Goal: Navigation & Orientation: Find specific page/section

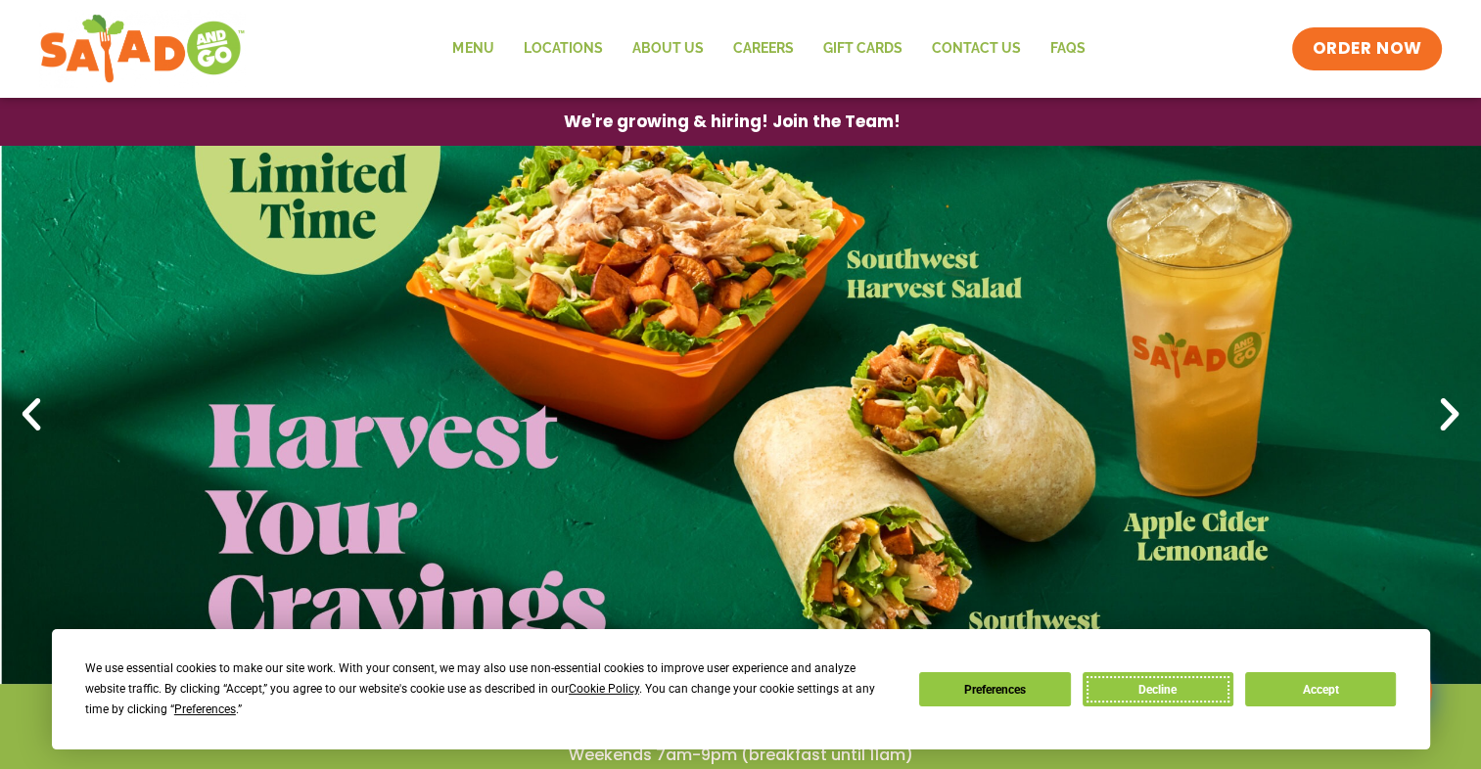
click at [1181, 691] on button "Decline" at bounding box center [1157, 689] width 151 height 34
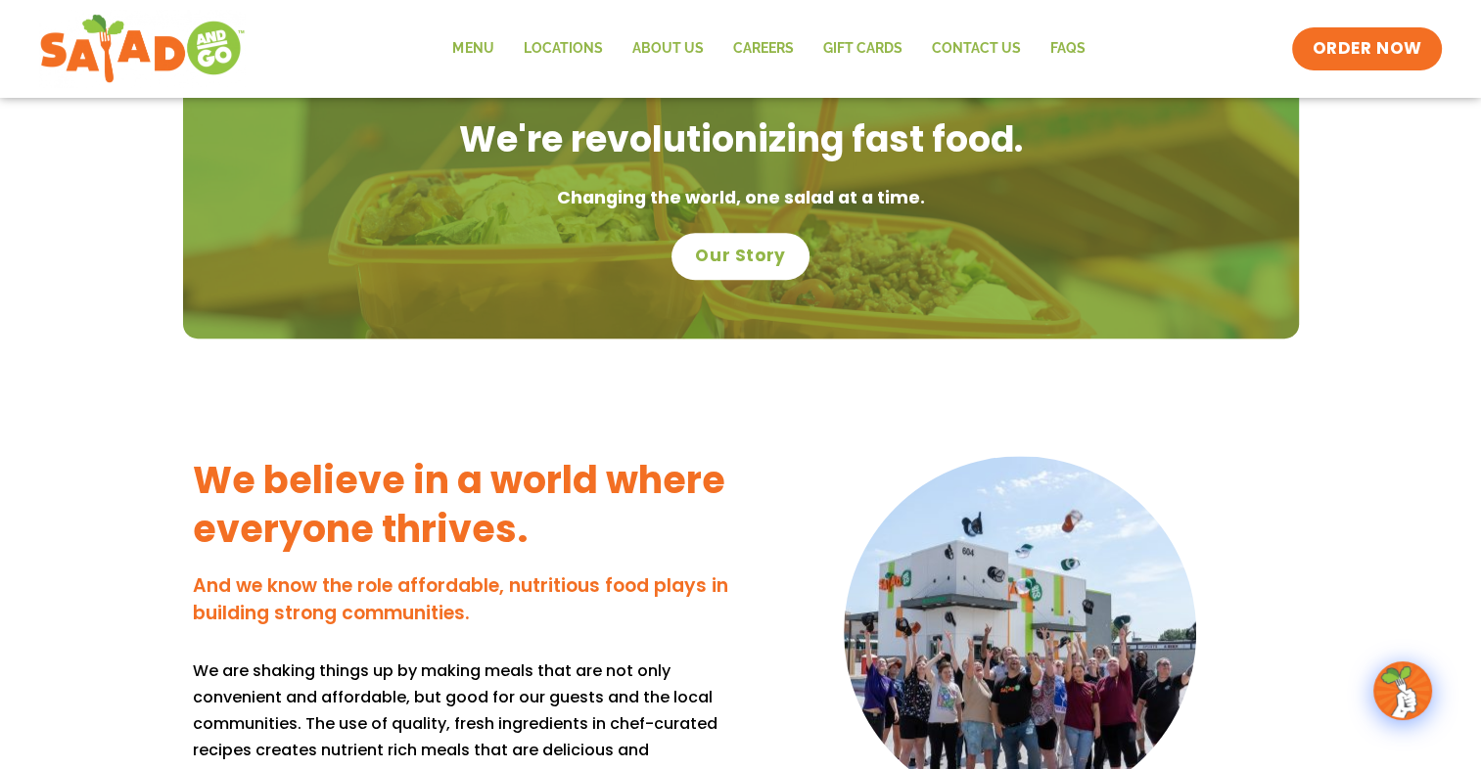
scroll to position [1315, 0]
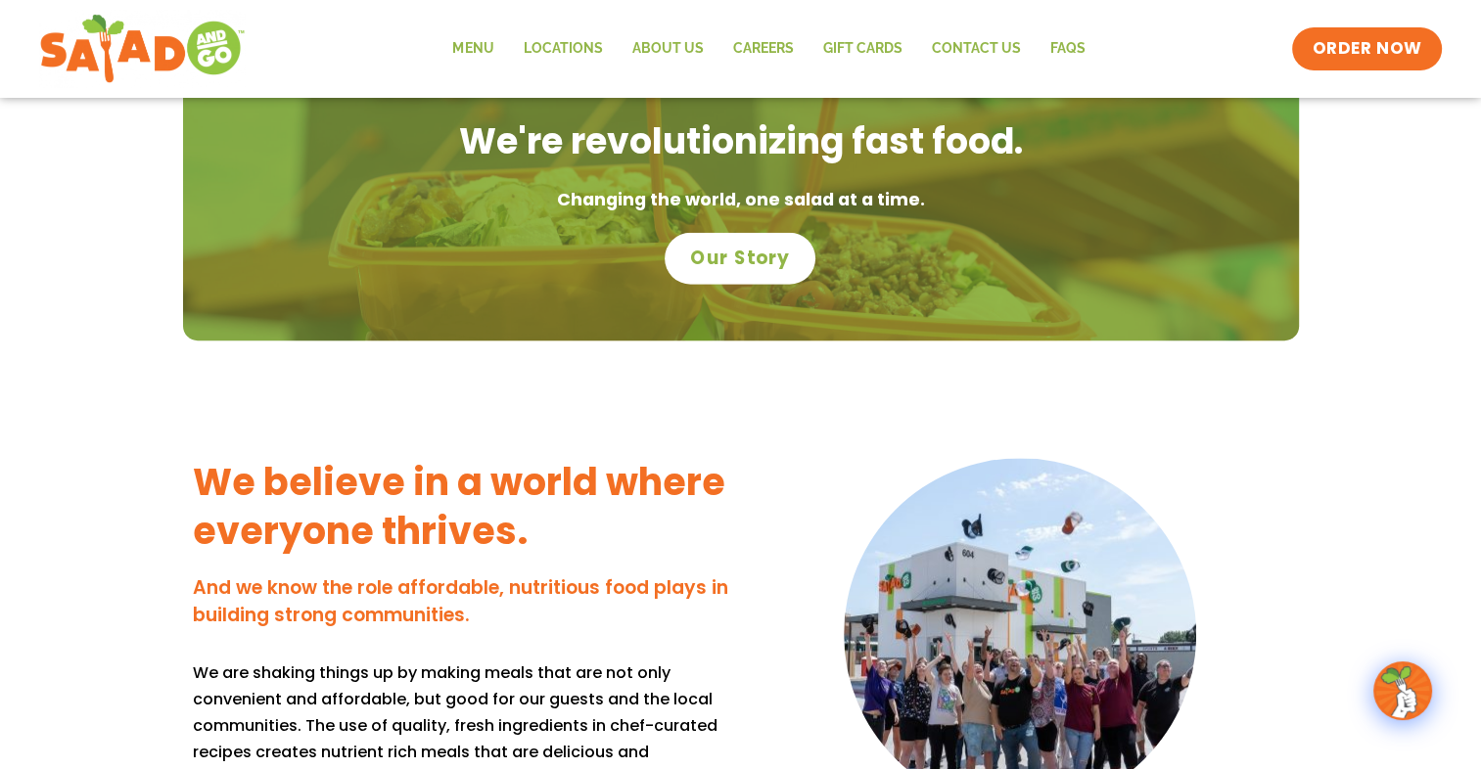
click at [770, 253] on span "Our Story" at bounding box center [741, 258] width 100 height 25
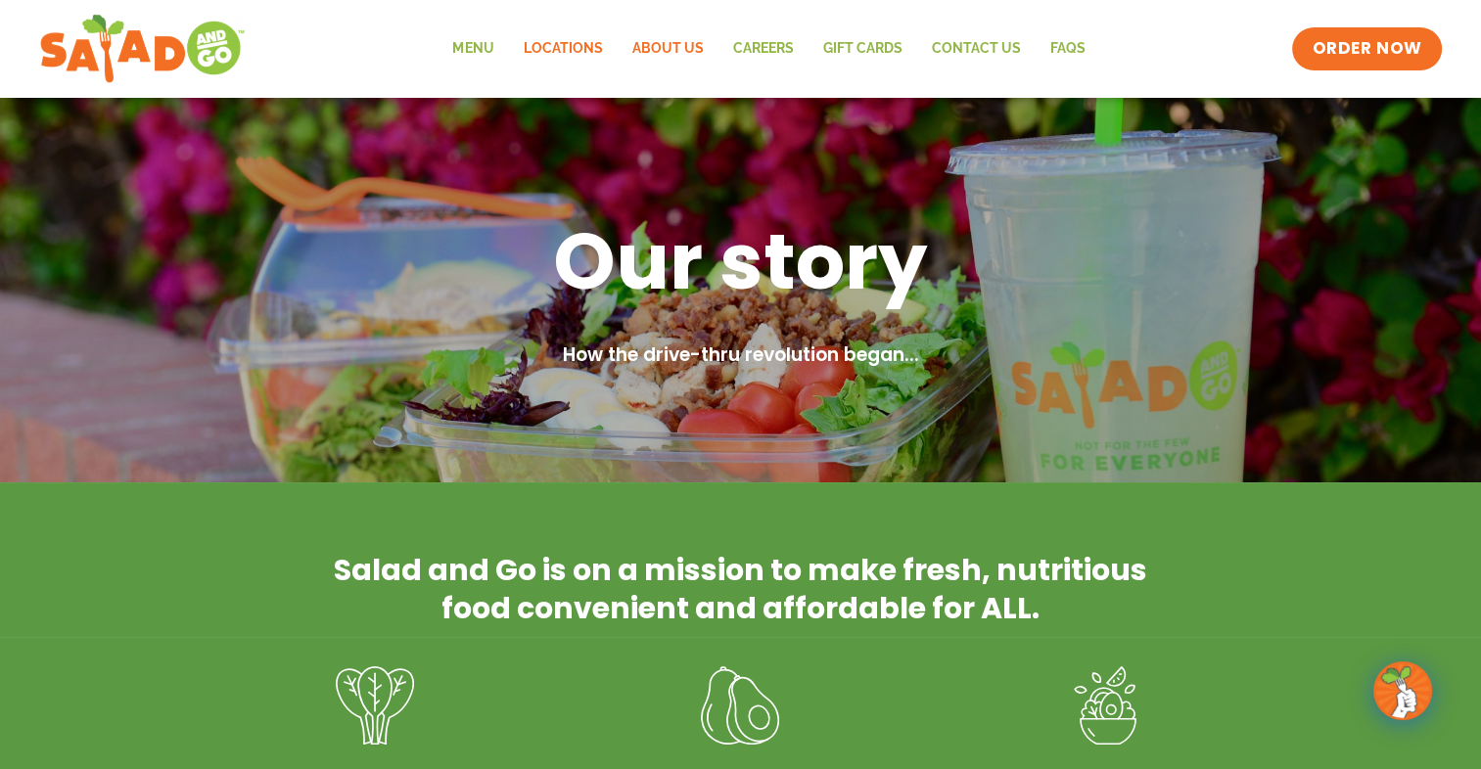
click at [572, 36] on link "Locations" at bounding box center [562, 48] width 109 height 45
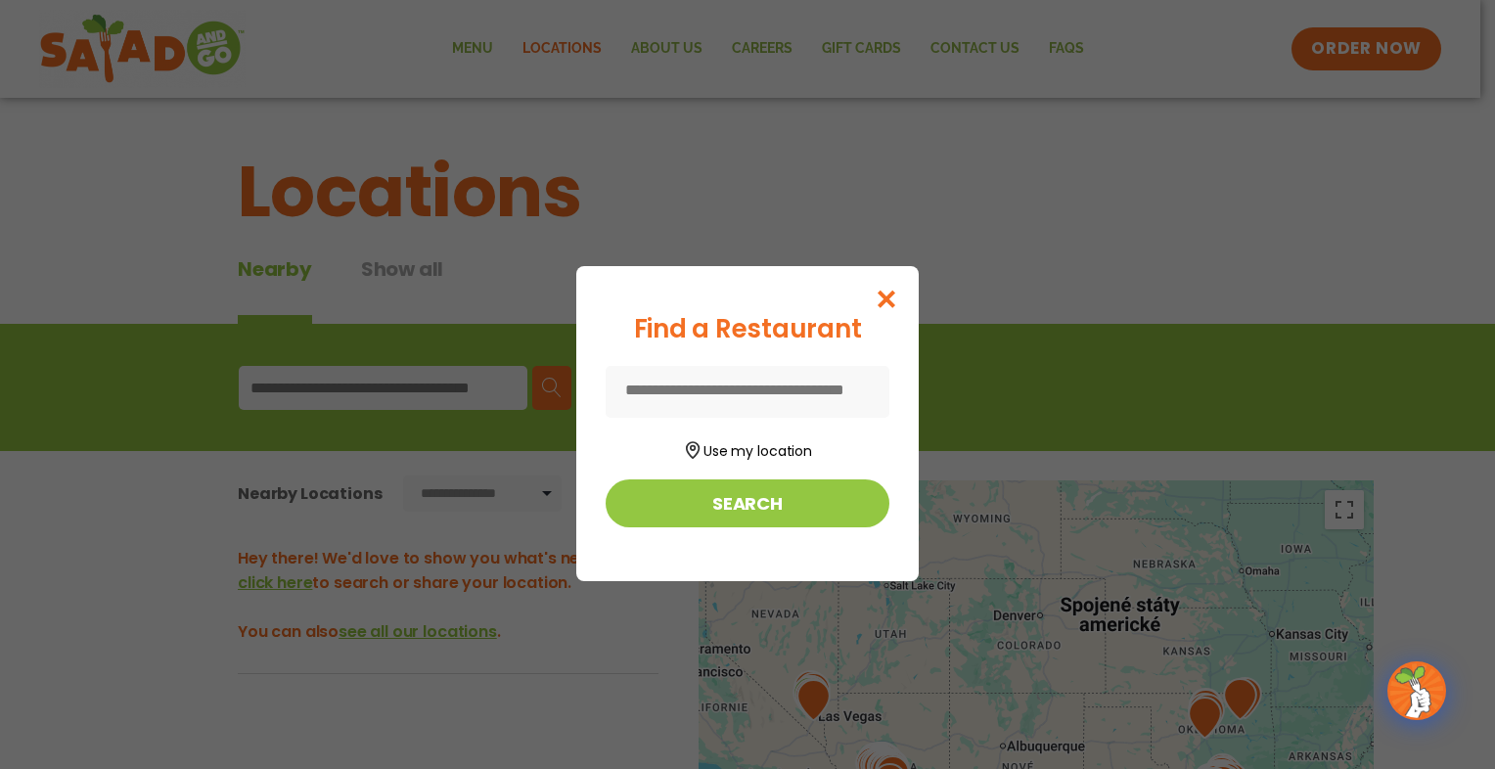
drag, startPoint x: 791, startPoint y: 489, endPoint x: 689, endPoint y: 319, distance: 198.4
click at [689, 319] on div "Find a Restaurant" at bounding box center [748, 329] width 284 height 38
click at [893, 304] on icon "Close modal" at bounding box center [887, 299] width 24 height 21
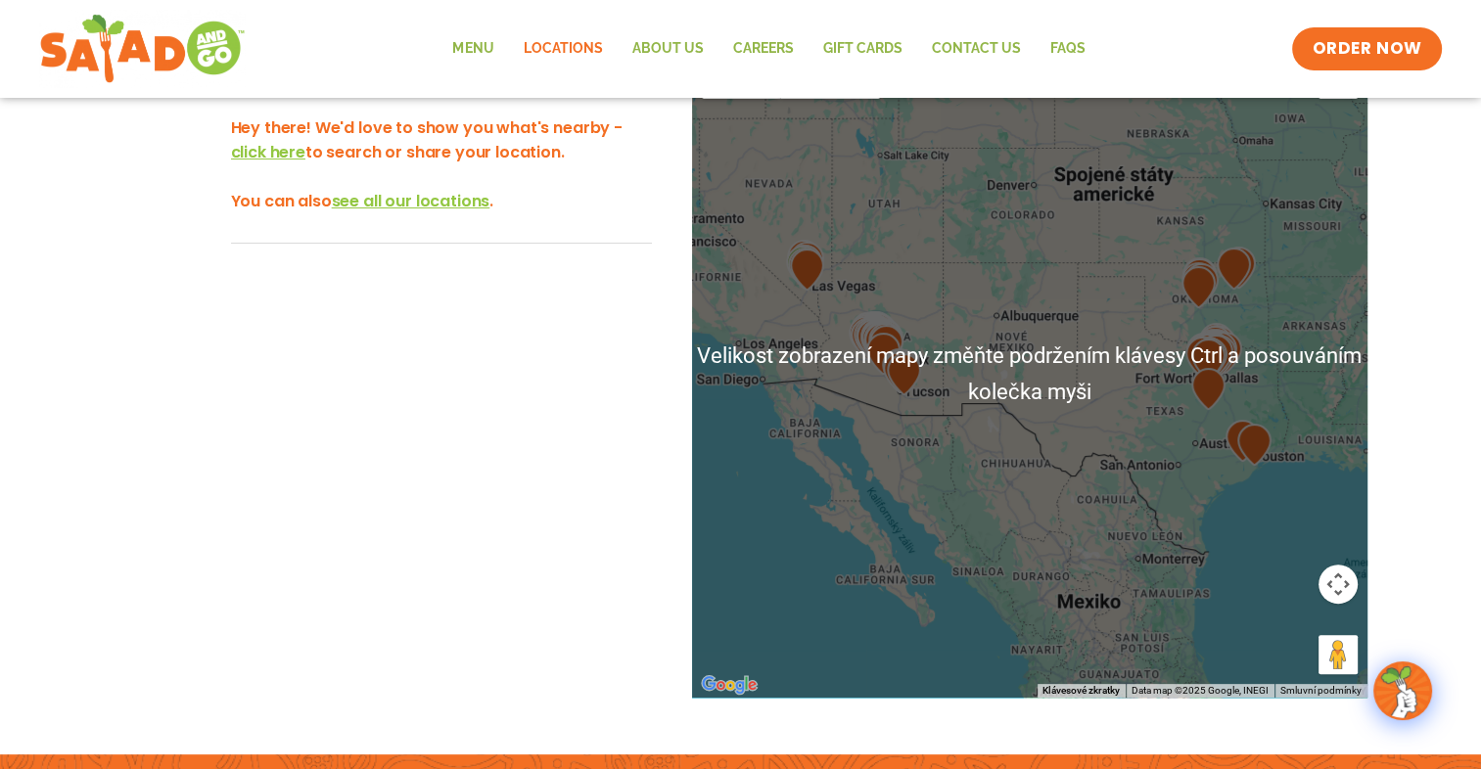
scroll to position [431, 0]
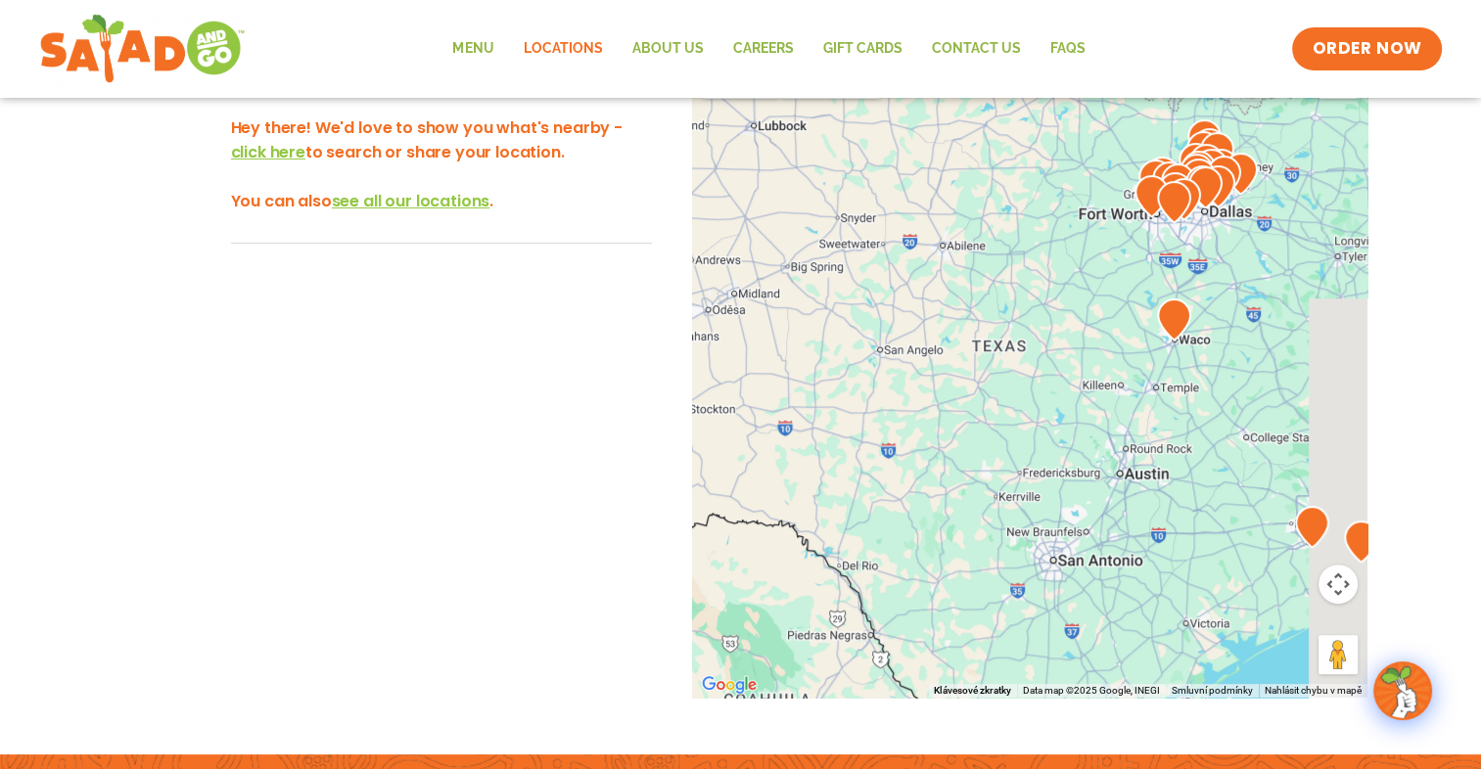
drag, startPoint x: 1250, startPoint y: 385, endPoint x: 979, endPoint y: 459, distance: 281.1
click at [979, 459] on div at bounding box center [1029, 374] width 675 height 648
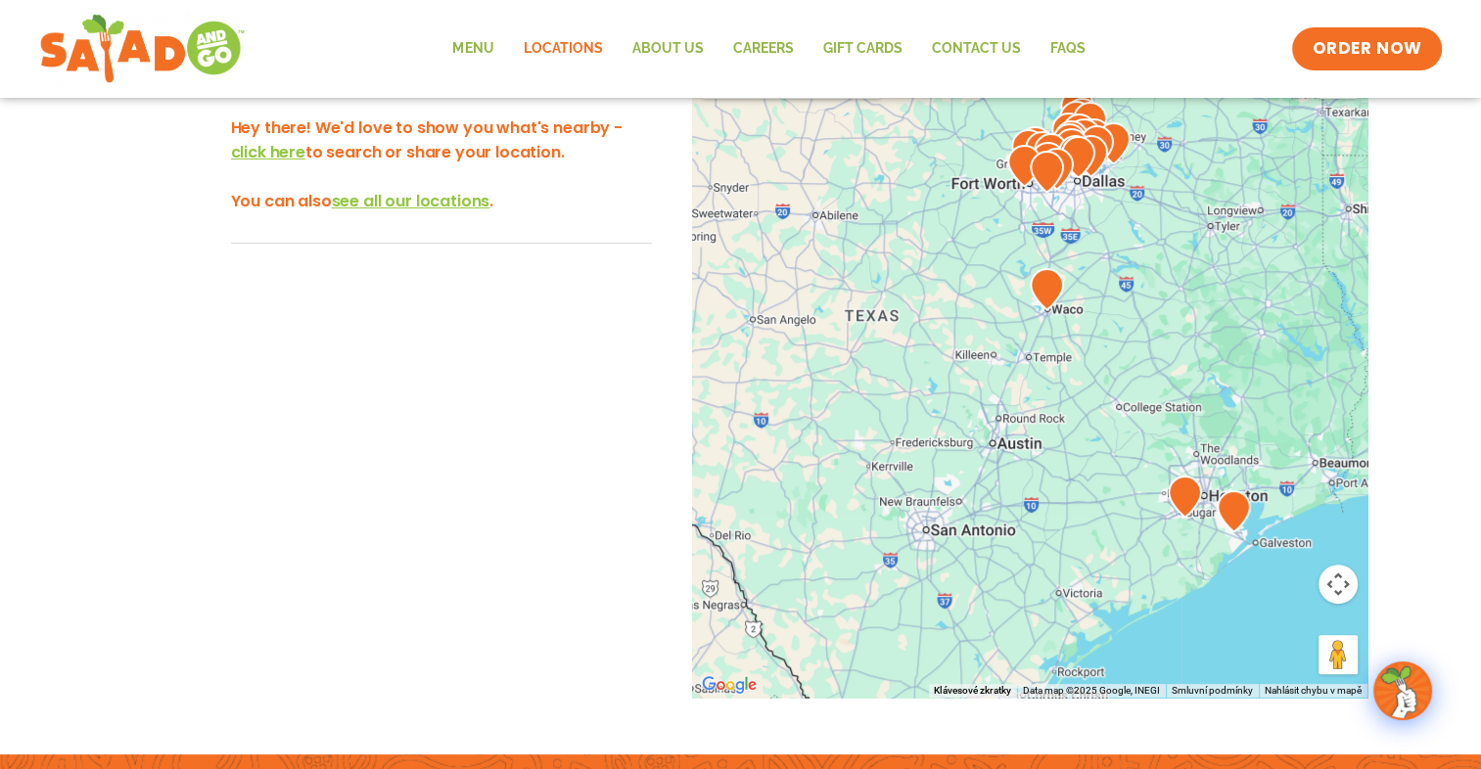
drag, startPoint x: 1179, startPoint y: 530, endPoint x: 1032, endPoint y: 492, distance: 152.6
click at [1032, 492] on div at bounding box center [1029, 374] width 675 height 648
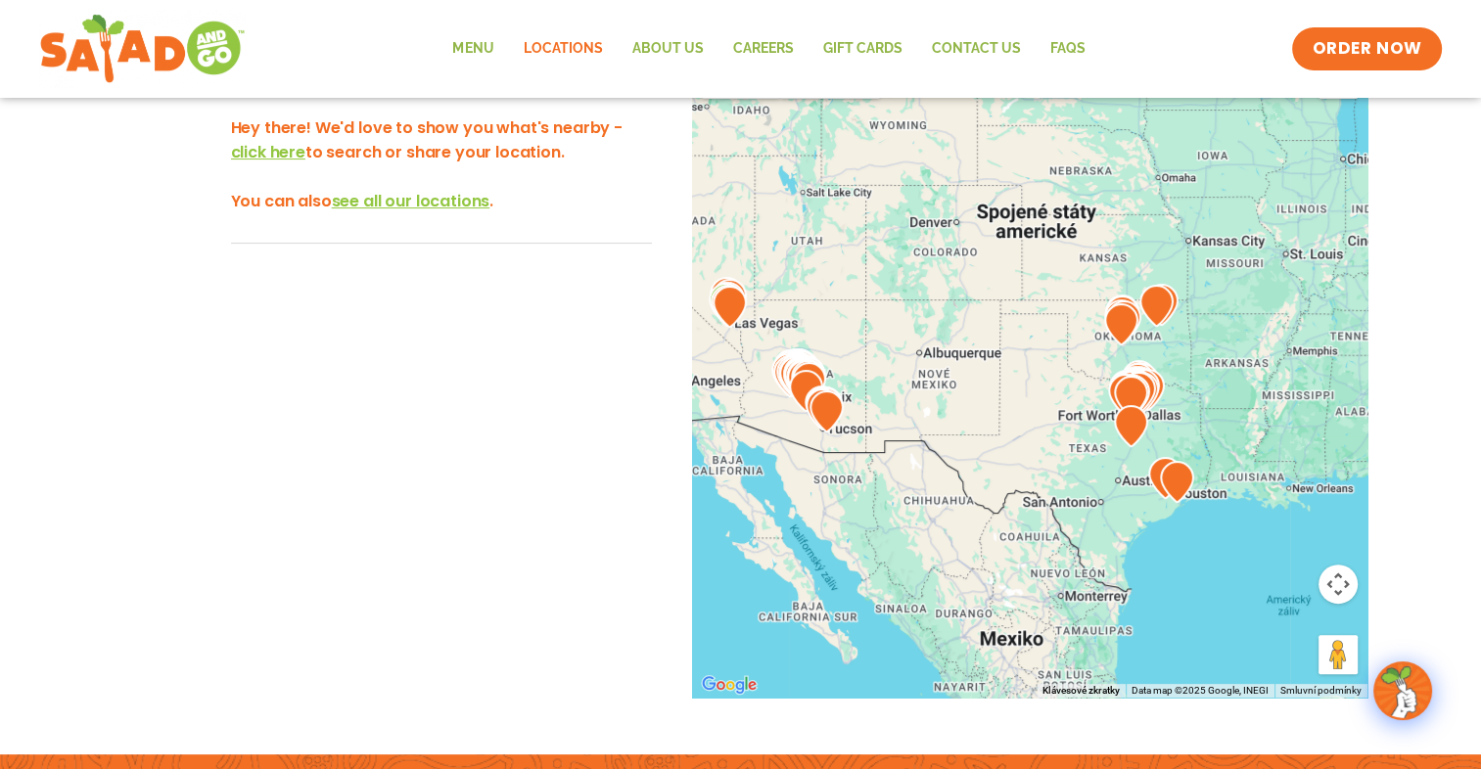
click at [796, 378] on img at bounding box center [806, 391] width 34 height 42
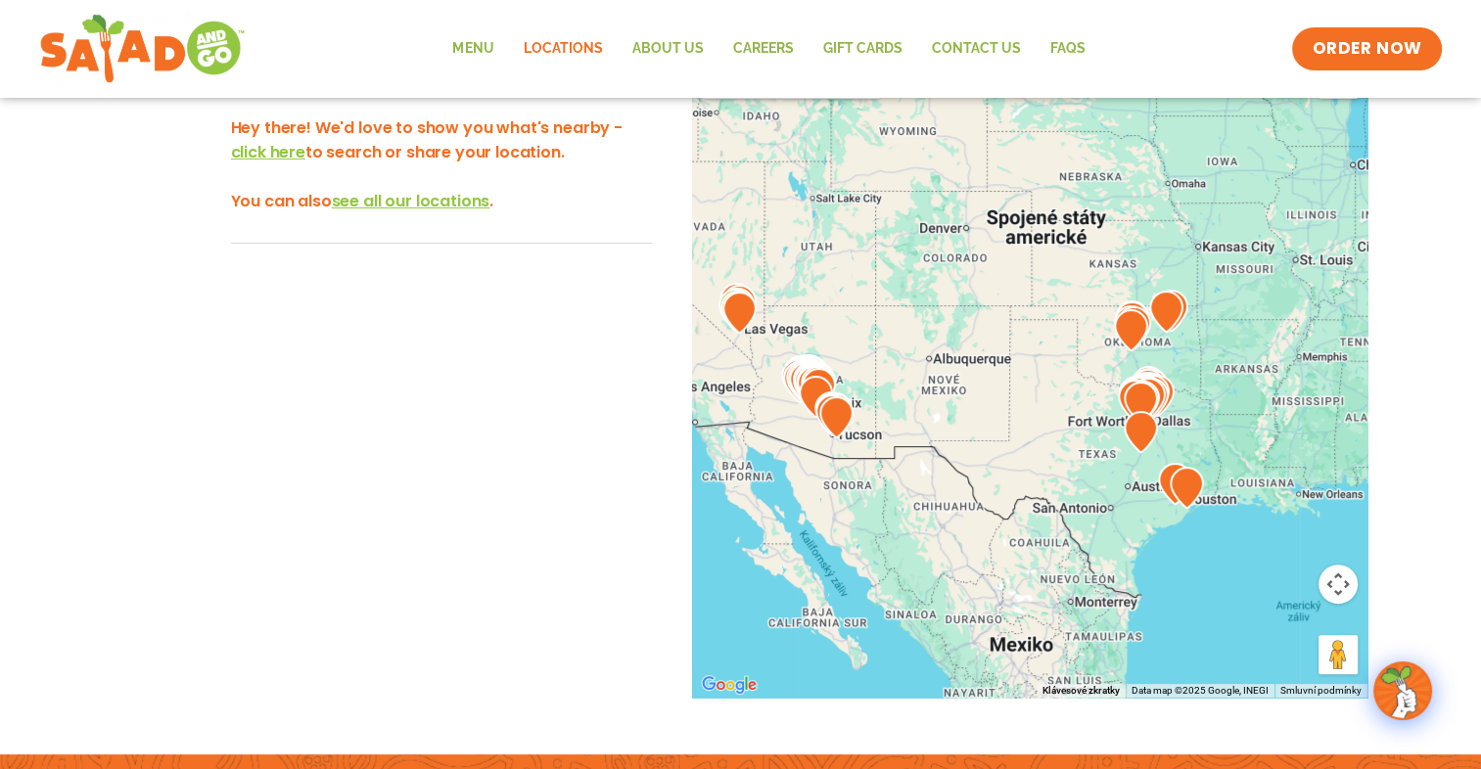
drag, startPoint x: 764, startPoint y: 405, endPoint x: 867, endPoint y: 457, distance: 115.1
click at [867, 457] on div at bounding box center [1029, 374] width 675 height 648
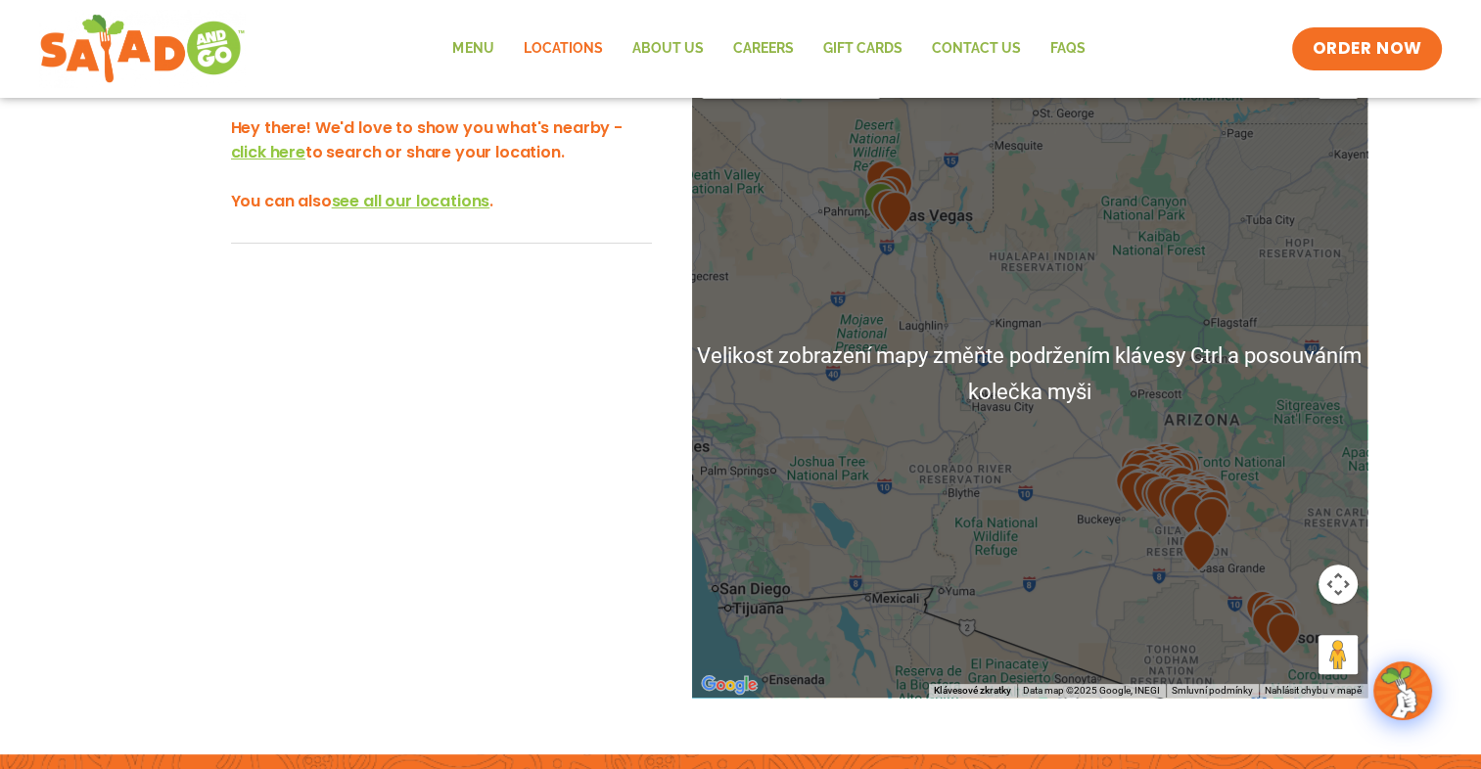
click at [1129, 480] on img at bounding box center [1137, 492] width 34 height 42
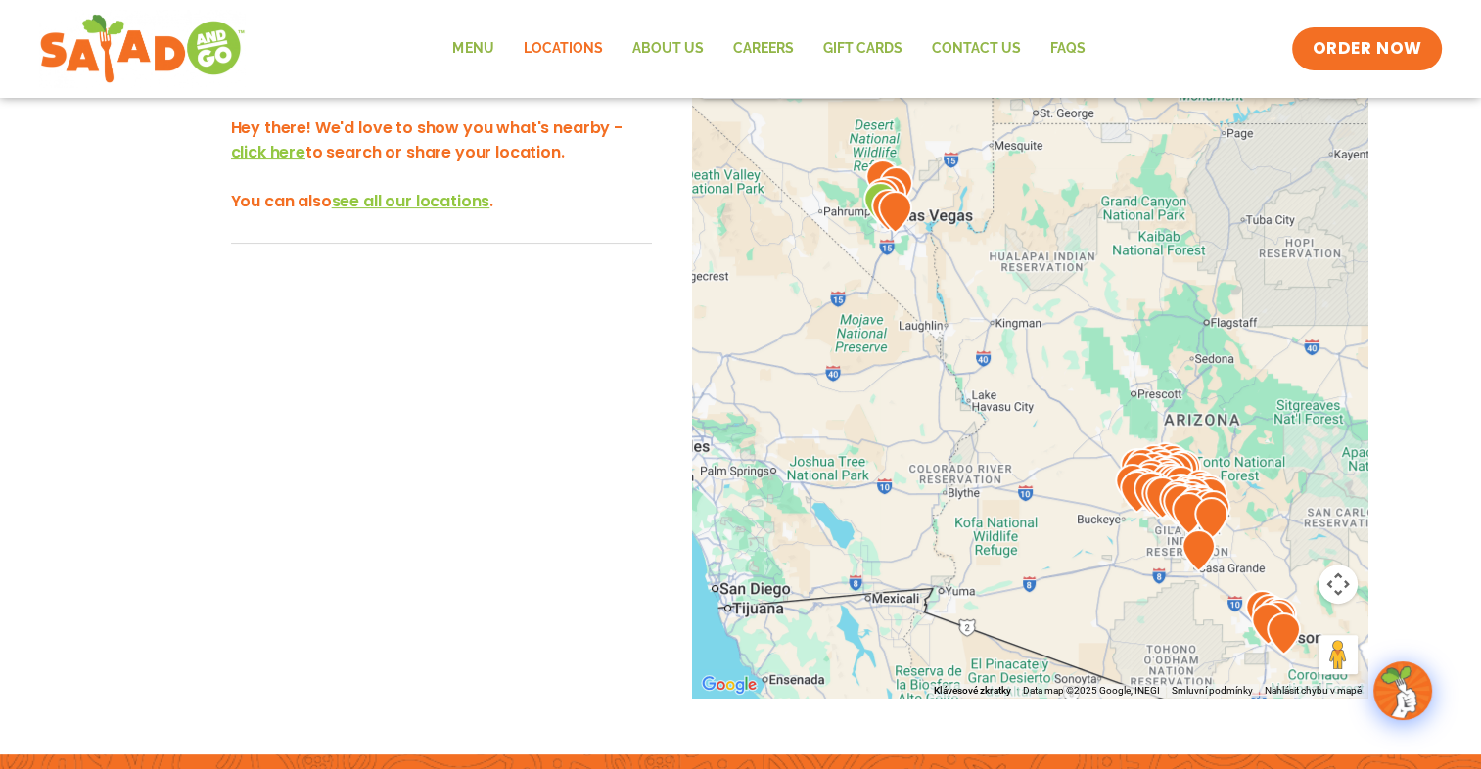
click at [1179, 485] on img at bounding box center [1196, 506] width 34 height 42
click at [1167, 488] on img at bounding box center [1180, 505] width 34 height 42
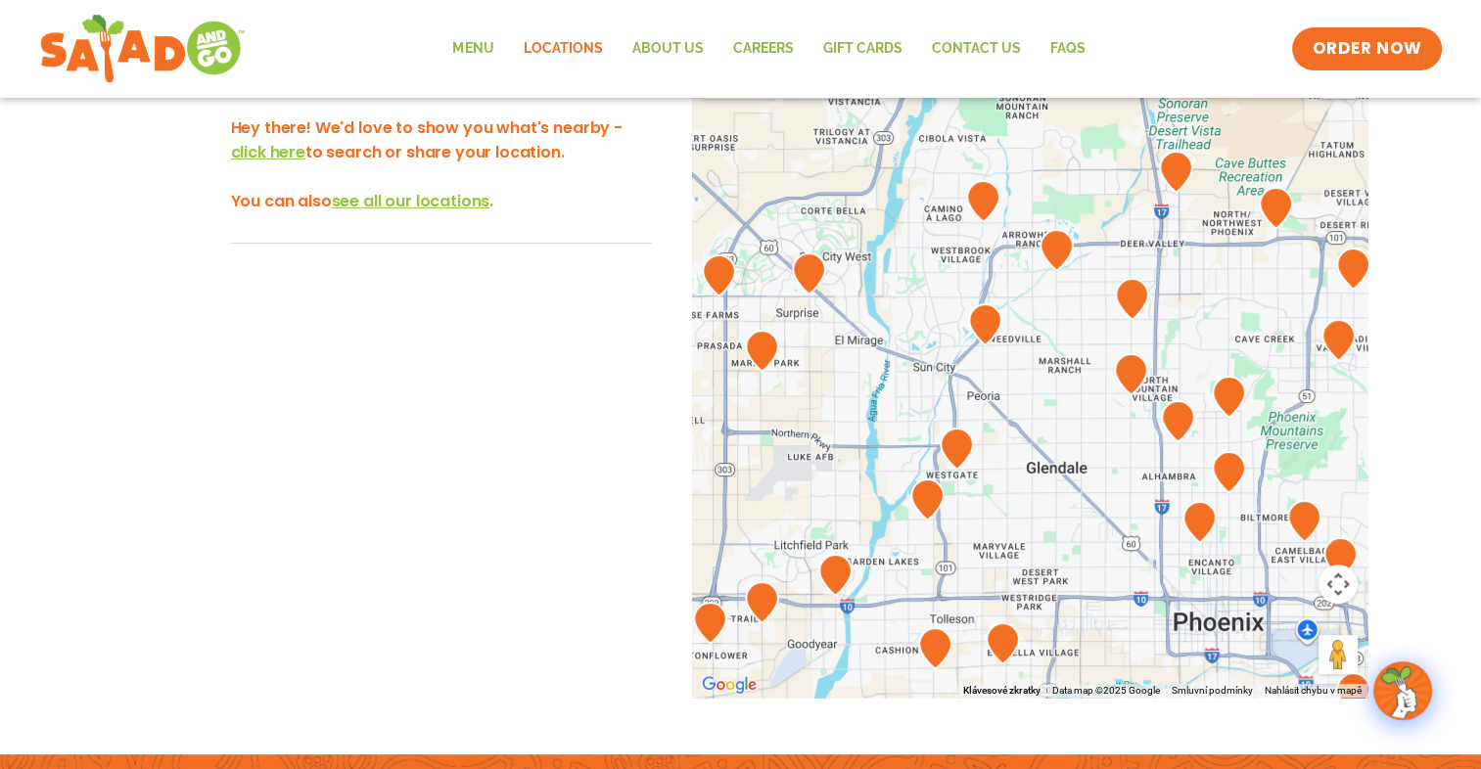
click at [1215, 540] on img at bounding box center [1199, 522] width 34 height 42
click at [1207, 522] on img at bounding box center [1199, 522] width 34 height 42
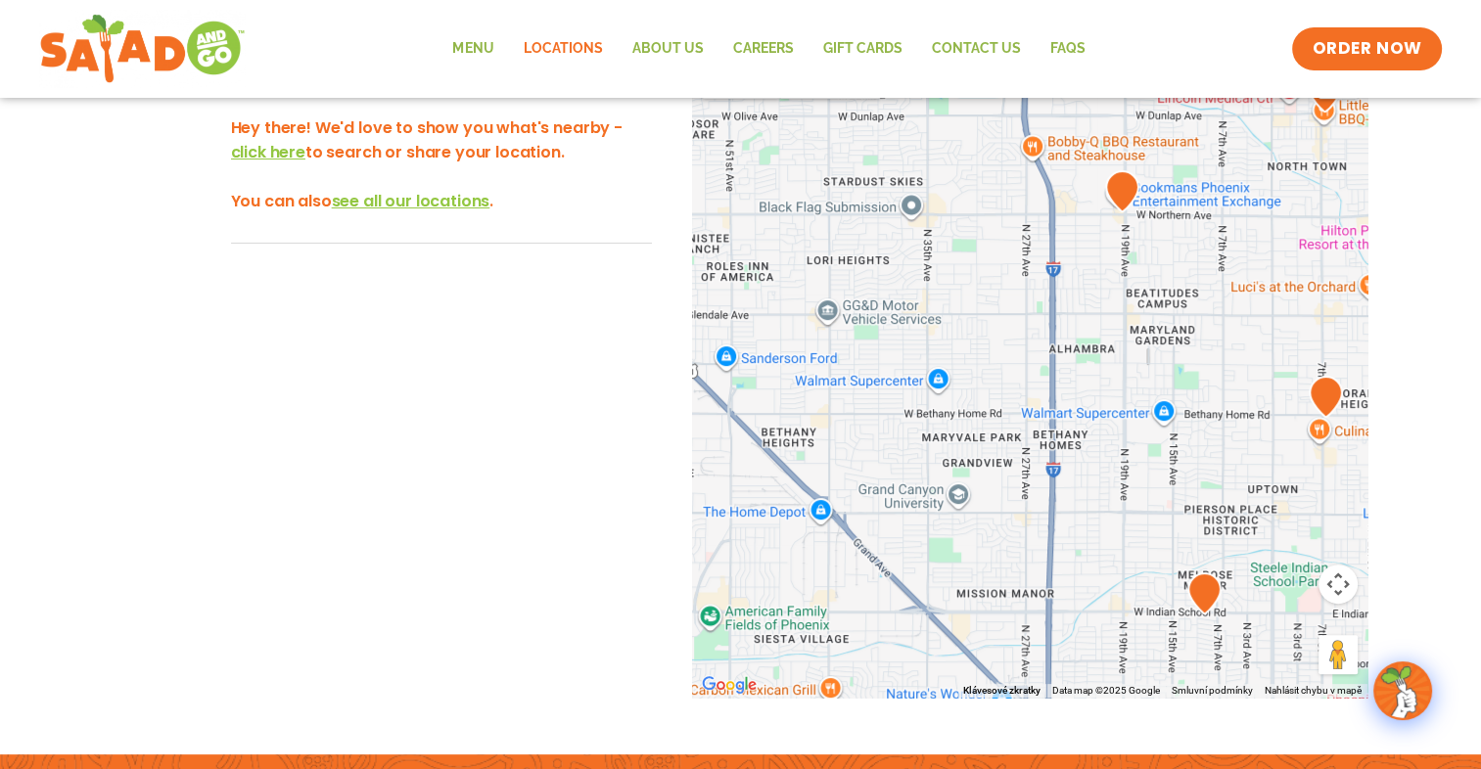
click at [1204, 594] on img at bounding box center [1204, 594] width 34 height 42
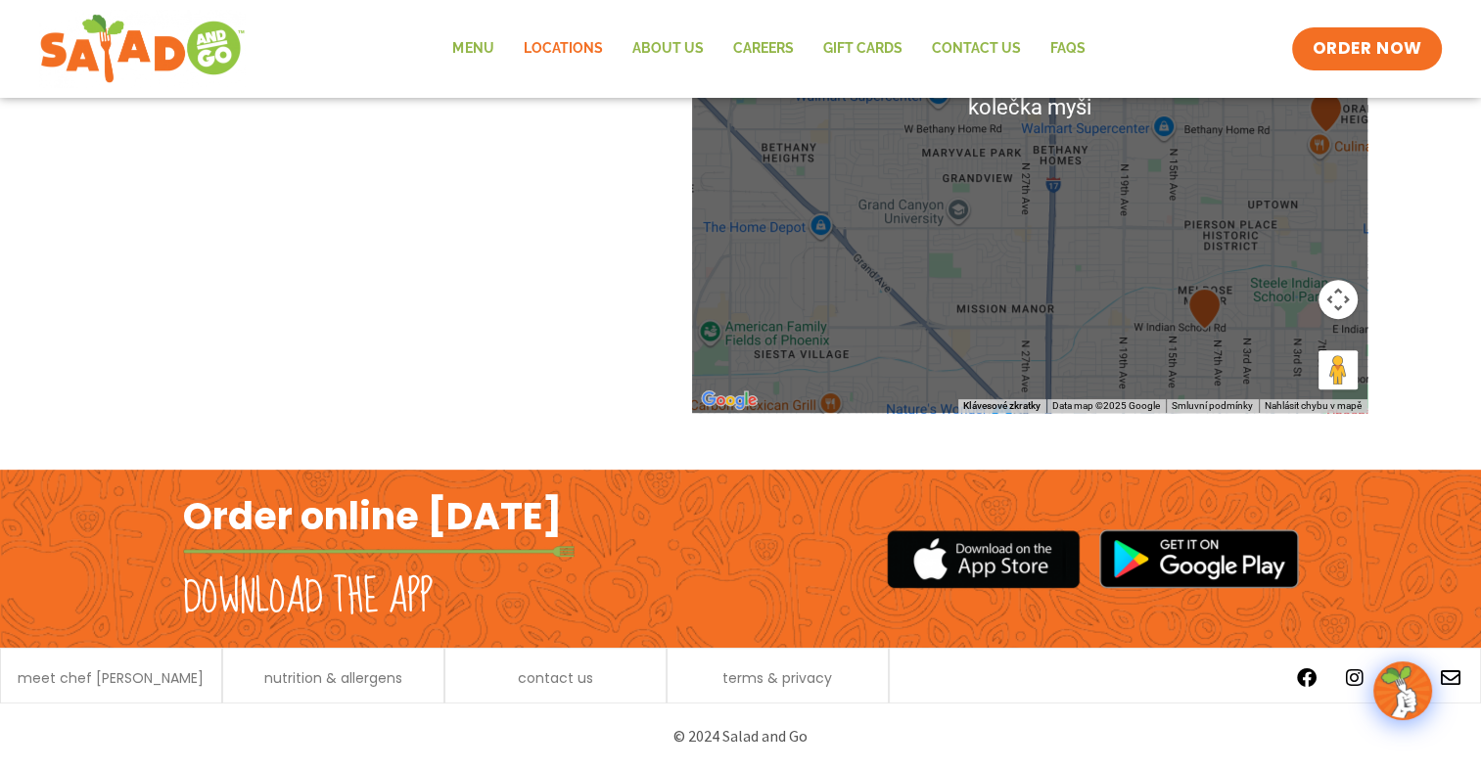
scroll to position [0, 0]
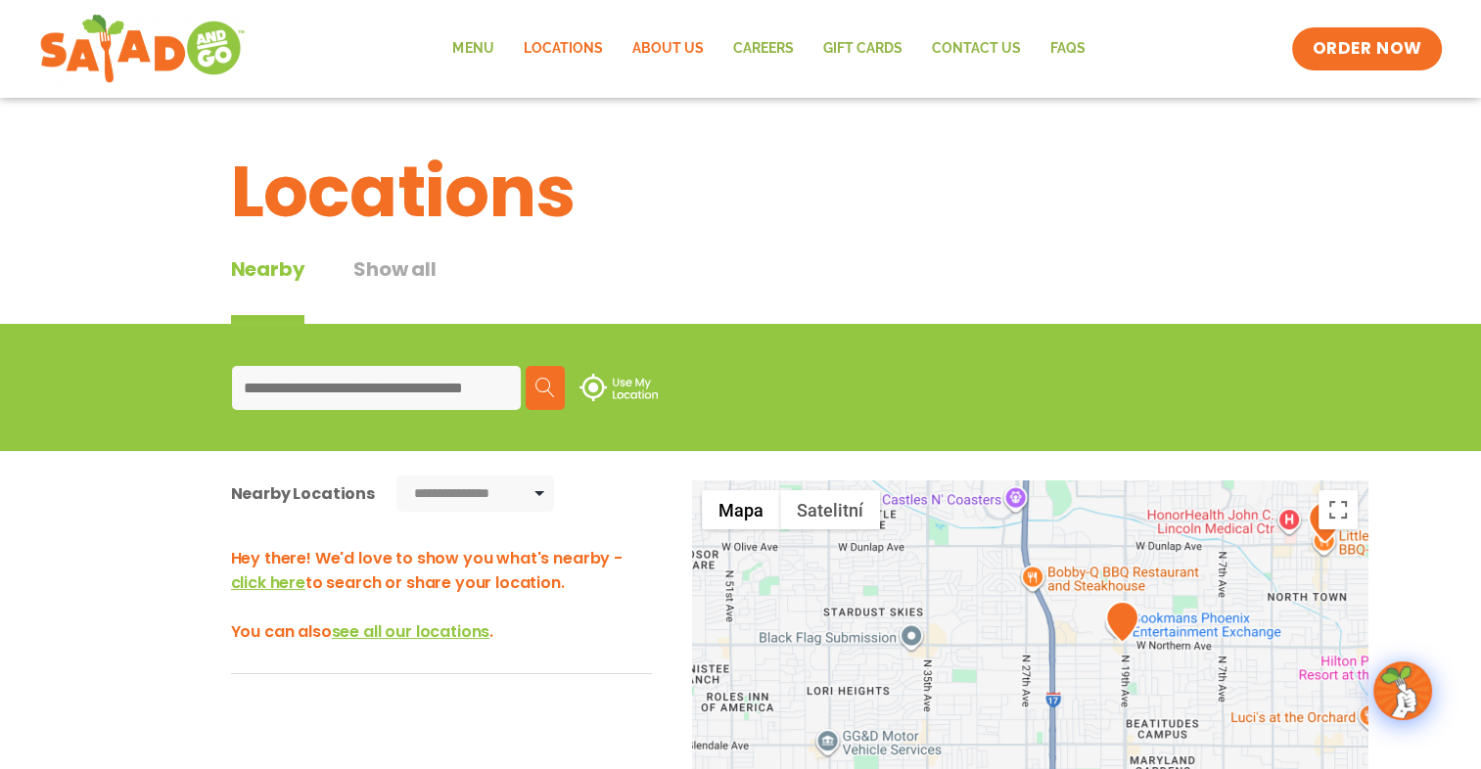
click at [667, 48] on link "About Us" at bounding box center [667, 48] width 101 height 45
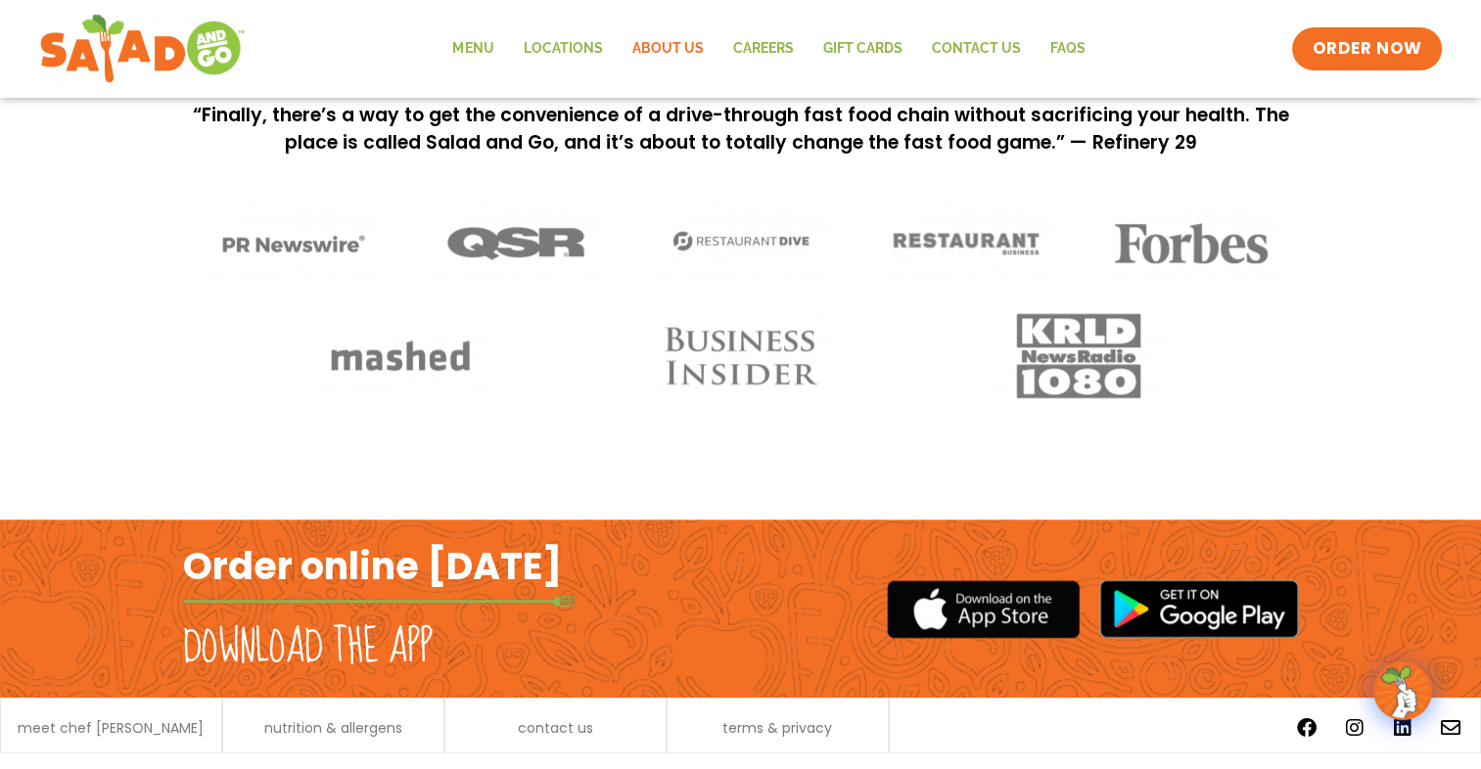
scroll to position [1624, 0]
